Goal: Find specific page/section: Find specific page/section

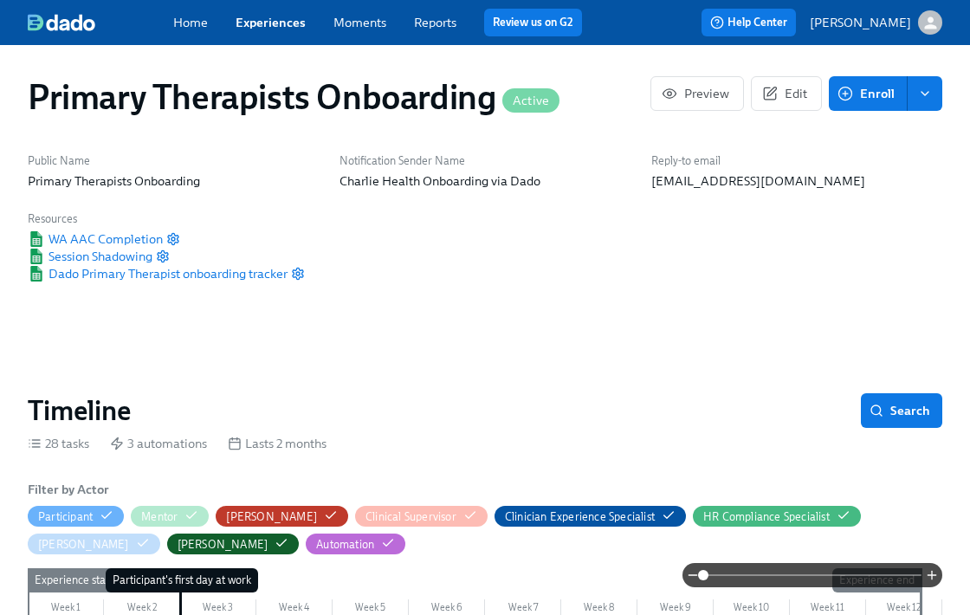
scroll to position [0, 12163]
click at [268, 29] on link "Experiences" at bounding box center [270, 23] width 70 height 16
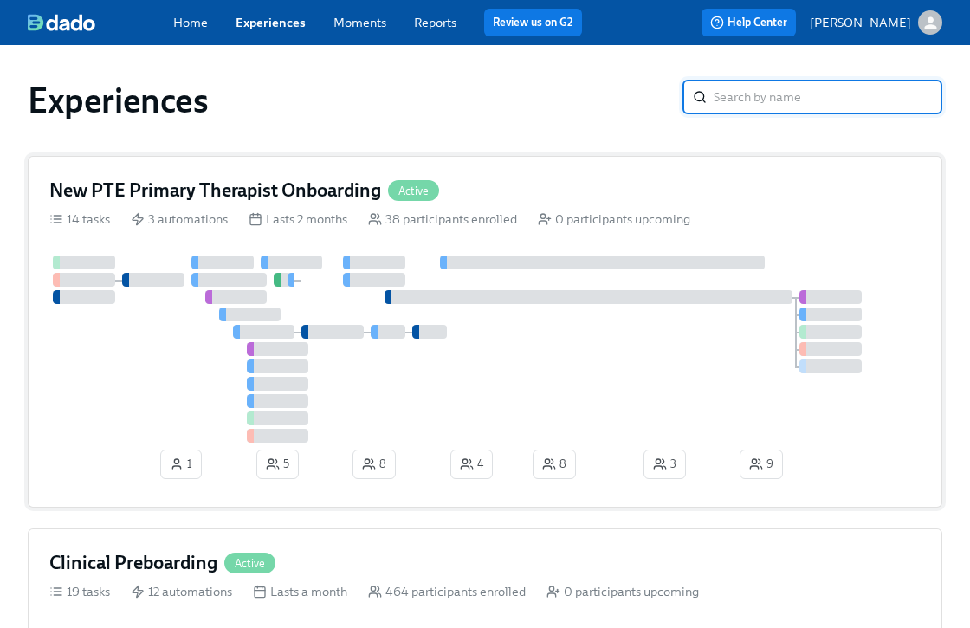
click at [590, 177] on div "New PTE Primary Therapist Onboarding Active" at bounding box center [484, 190] width 871 height 26
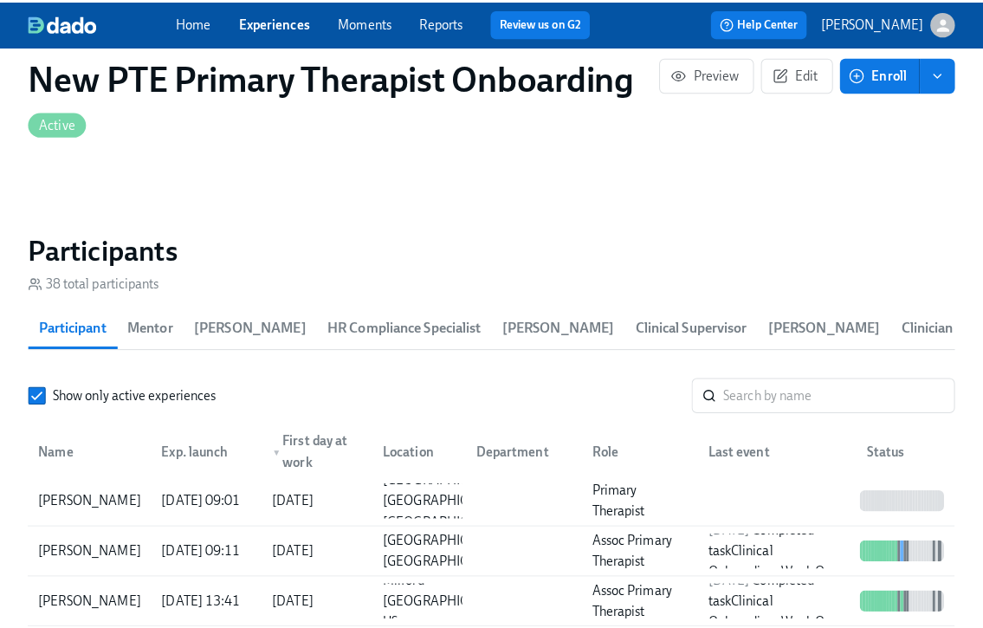
scroll to position [1475, 0]
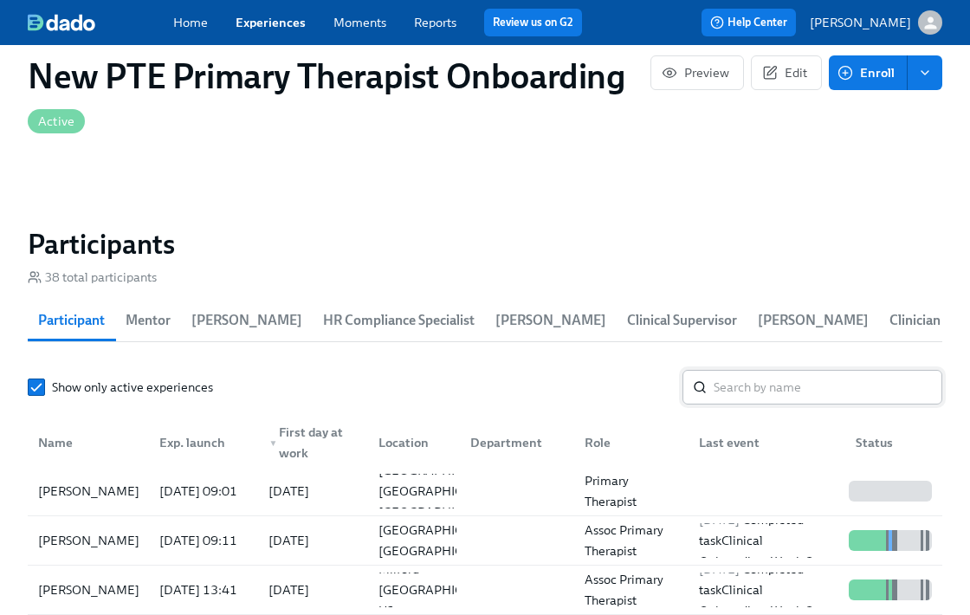
click at [828, 391] on input "search" at bounding box center [827, 387] width 229 height 35
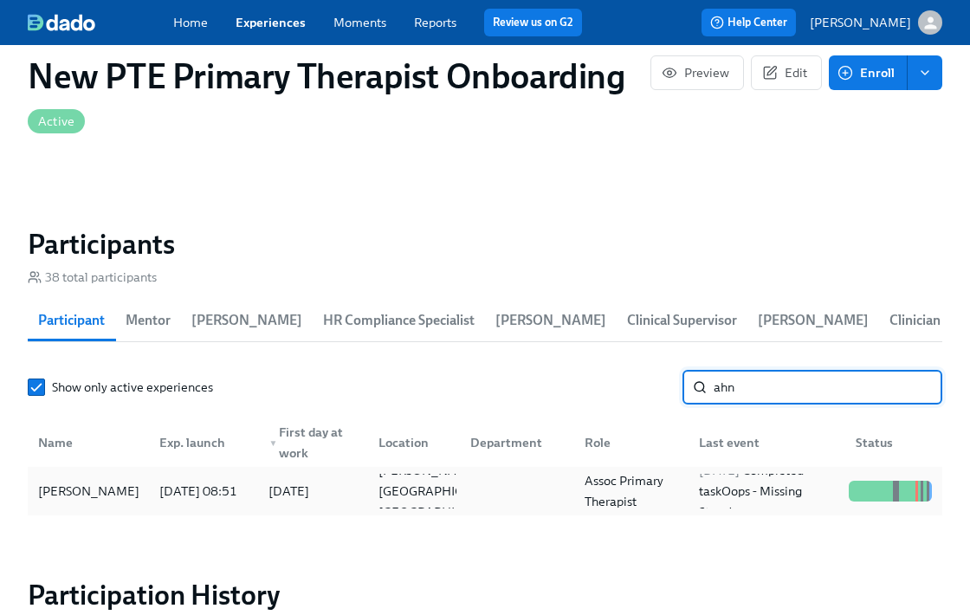
type input "ahn"
click at [119, 490] on div "[PERSON_NAME]" at bounding box center [88, 491] width 114 height 35
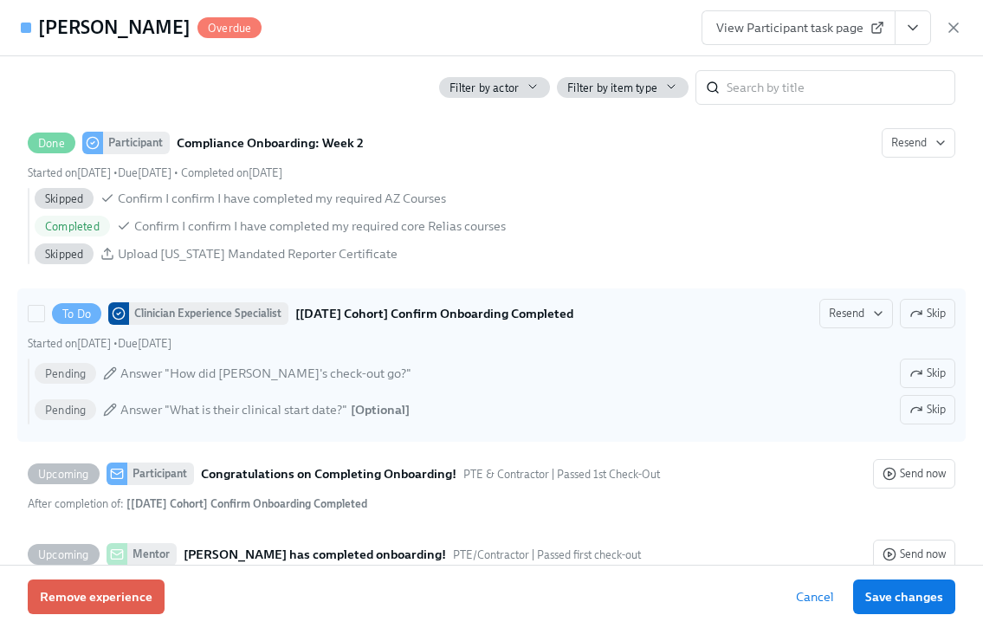
scroll to position [3083, 0]
